Goal: Information Seeking & Learning: Learn about a topic

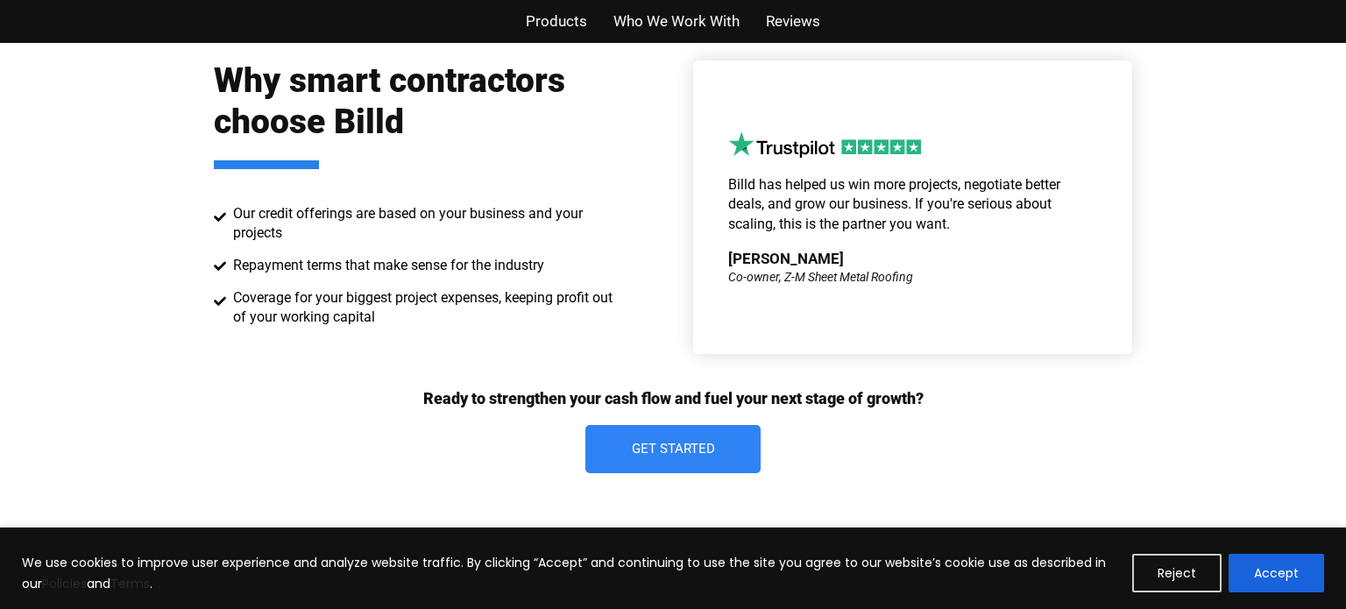
scroll to position [2510, 0]
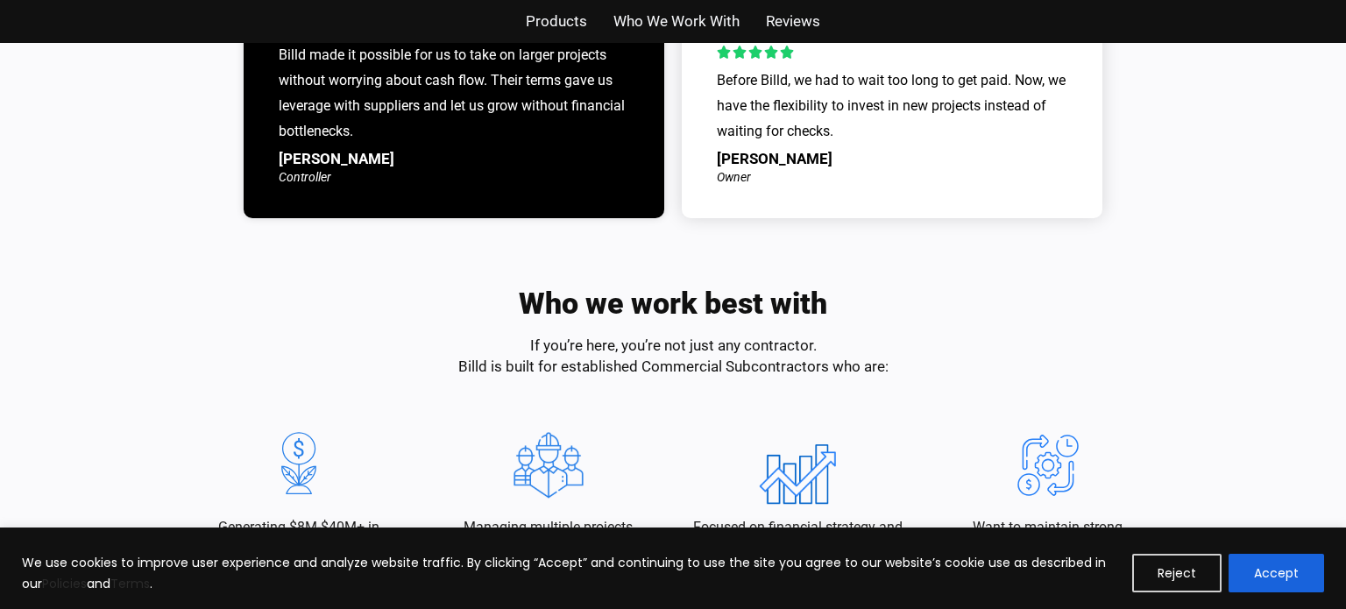
scroll to position [1927, 0]
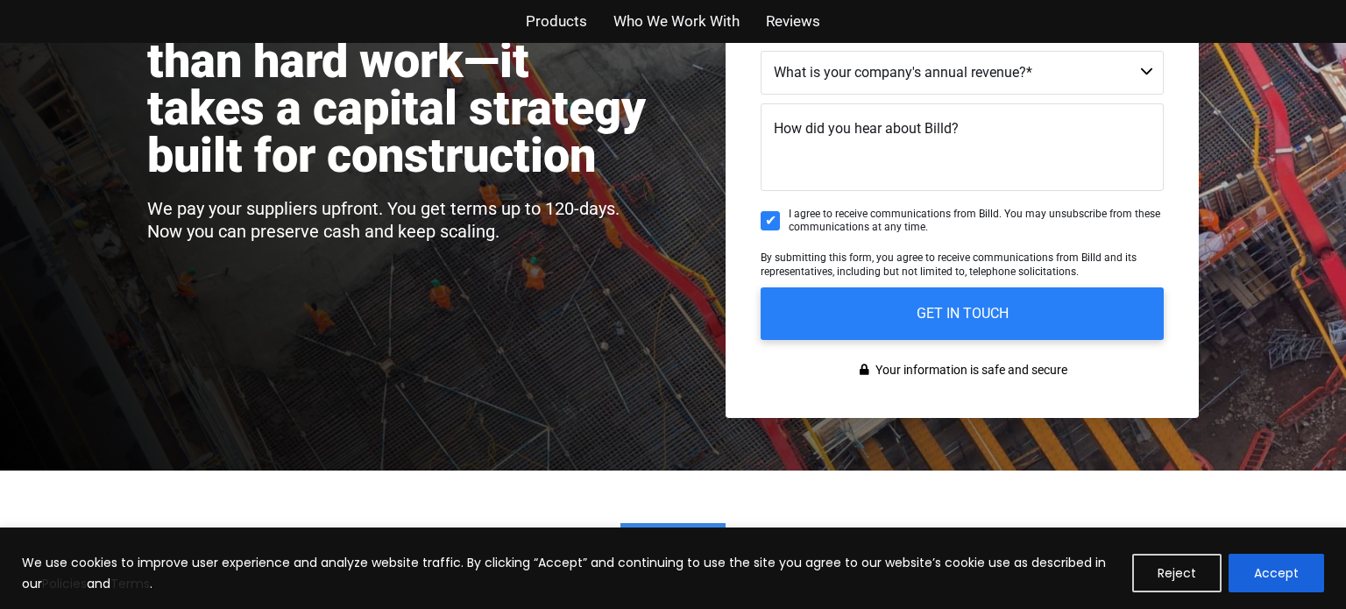
scroll to position [396, 0]
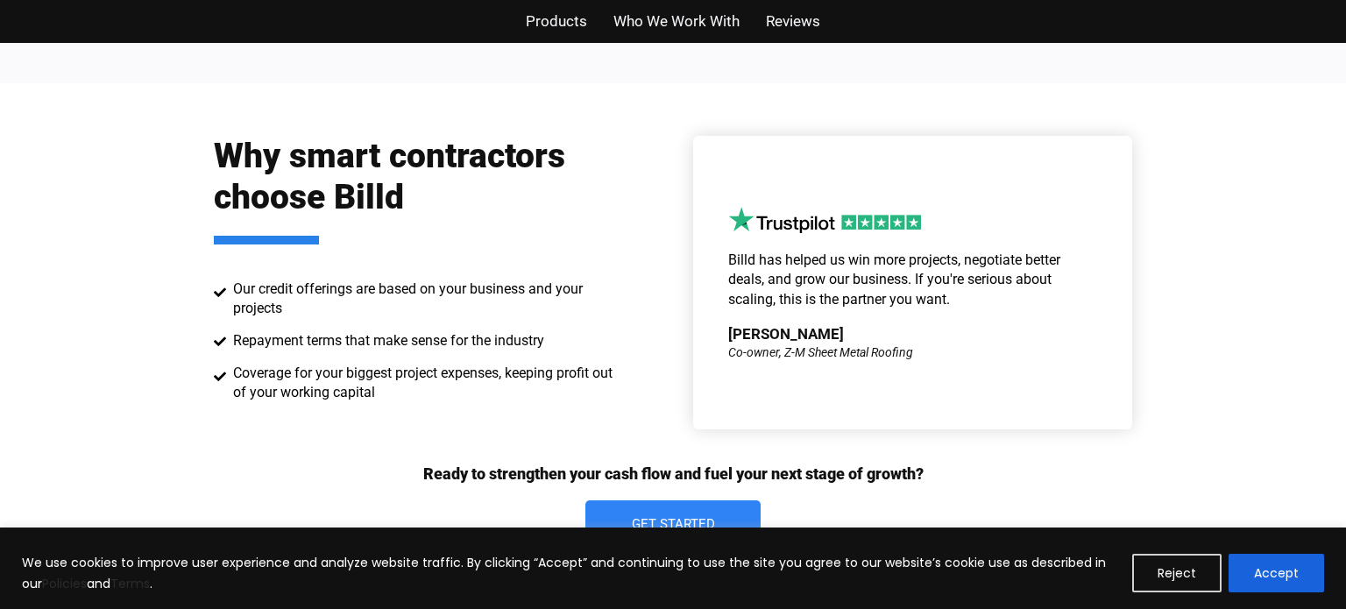
scroll to position [2425, 0]
